Goal: Transaction & Acquisition: Purchase product/service

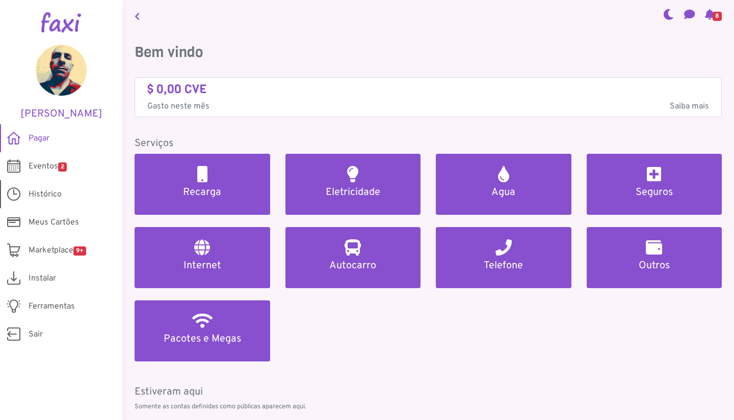
click at [50, 198] on span "Histórico" at bounding box center [45, 195] width 33 height 12
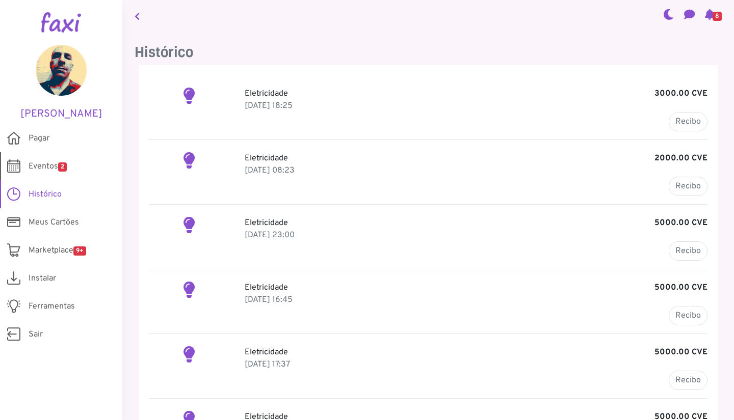
click at [43, 164] on span "Eventos 2" at bounding box center [48, 167] width 38 height 12
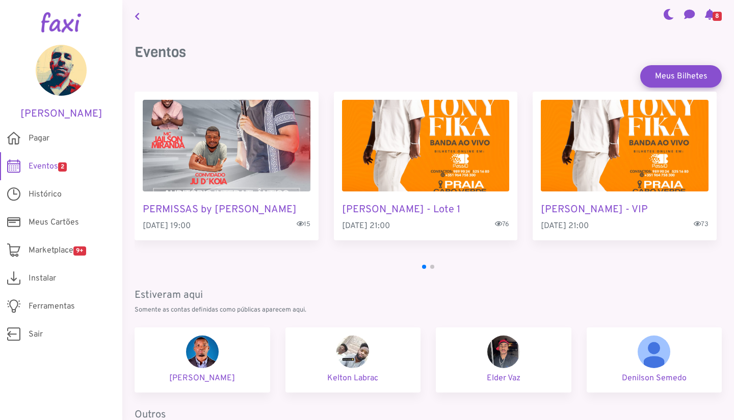
click at [45, 172] on span "Eventos 2" at bounding box center [48, 167] width 38 height 12
click at [45, 135] on span "Pagar" at bounding box center [39, 138] width 21 height 12
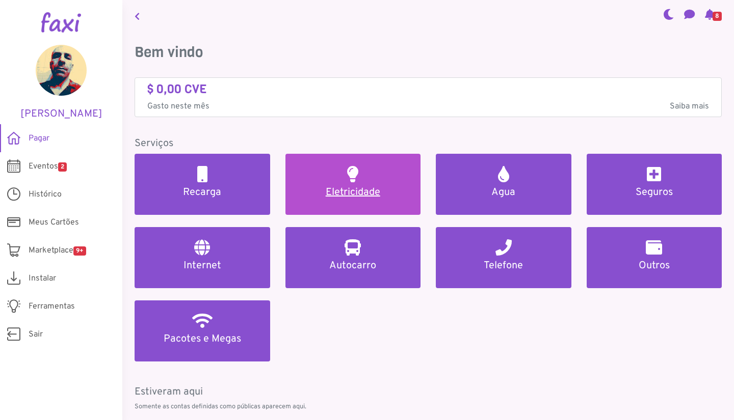
click at [342, 184] on link "Eletricidade" at bounding box center [353, 184] width 136 height 61
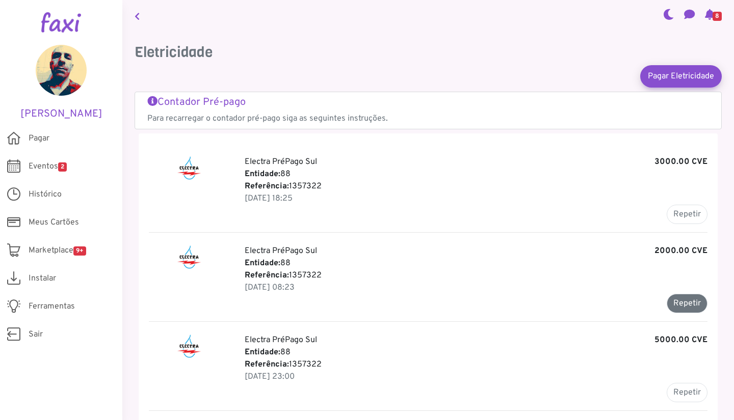
click at [694, 301] on button "Repetir" at bounding box center [687, 303] width 41 height 19
type input "*******"
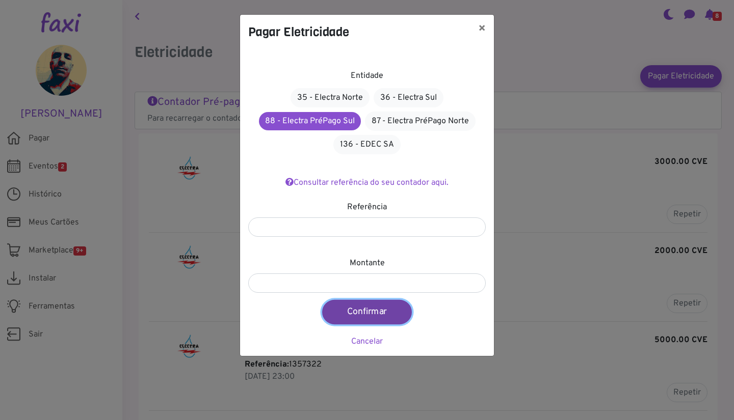
click at [367, 312] on button "Confirmar" at bounding box center [367, 312] width 90 height 24
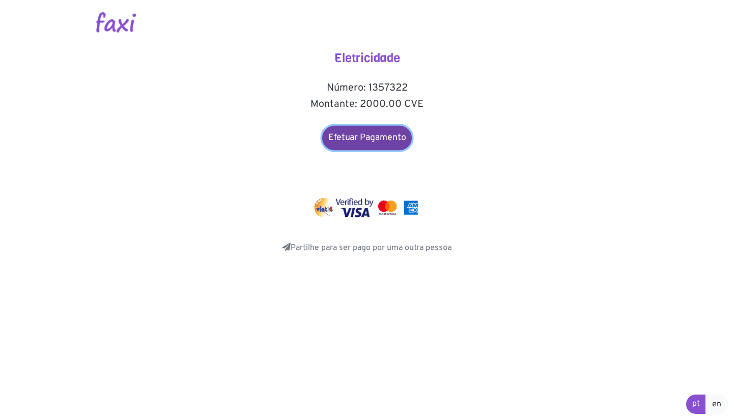
click at [367, 141] on link "Efetuar Pagamento" at bounding box center [367, 138] width 90 height 24
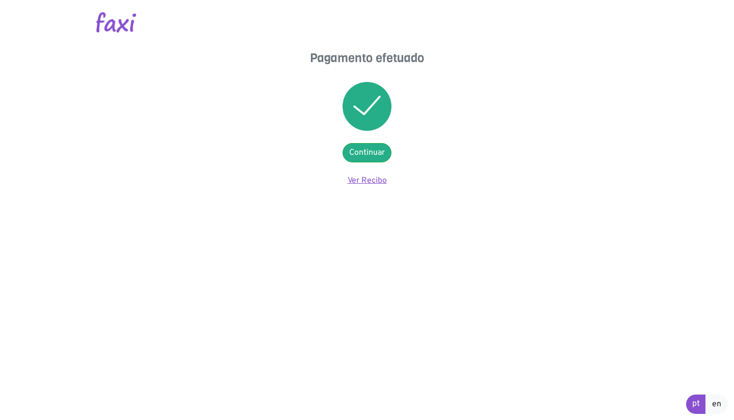
click at [361, 182] on link "Ver Recibo" at bounding box center [367, 181] width 39 height 10
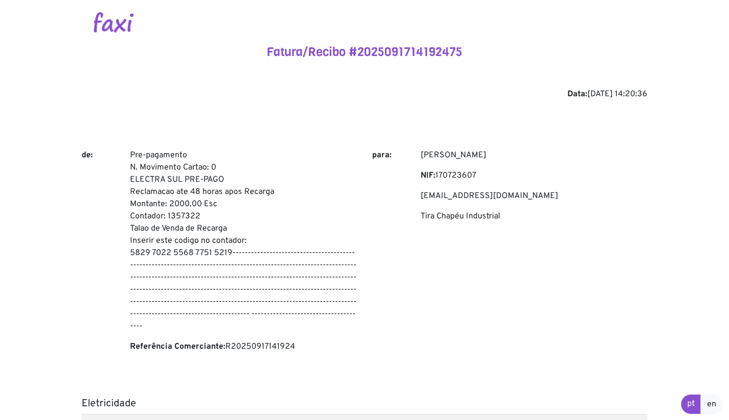
click at [139, 154] on p "Pre-pagamento N. Movimento Cartao: 0 ELECTRA SUL PRE-PAGO Reclamacao ate 48 hor…" at bounding box center [243, 240] width 227 height 183
click at [229, 247] on p "Pre-pagamento N. Movimento Cartao: 0 ELECTRA SUL PRE-PAGO Reclamacao ate 48 hor…" at bounding box center [243, 240] width 227 height 183
copy p "Pre-pagamento N. Movimento Cartao: 0 ELECTRA SUL PRE-PAGO Reclamacao ate 48 hor…"
